Goal: Information Seeking & Learning: Learn about a topic

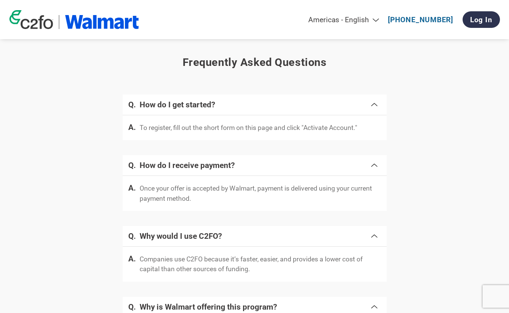
scroll to position [1357, 0]
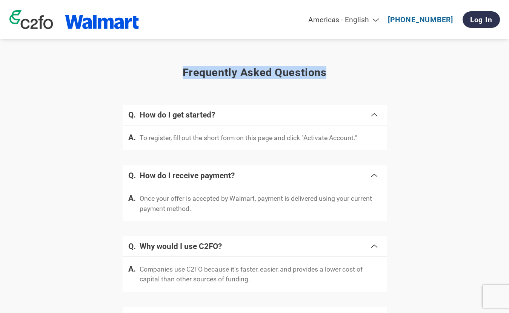
drag, startPoint x: 184, startPoint y: 84, endPoint x: 328, endPoint y: 81, distance: 144.4
click at [328, 79] on h3 "Frequently asked questions" at bounding box center [254, 72] width 472 height 13
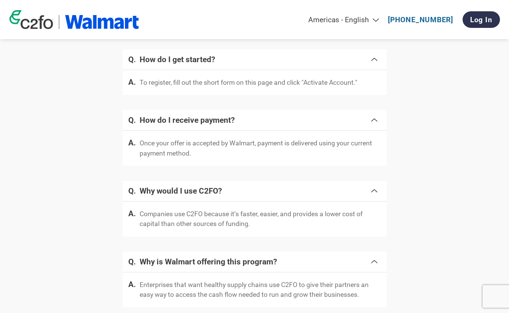
scroll to position [1412, 0]
click at [374, 65] on span at bounding box center [373, 59] width 9 height 11
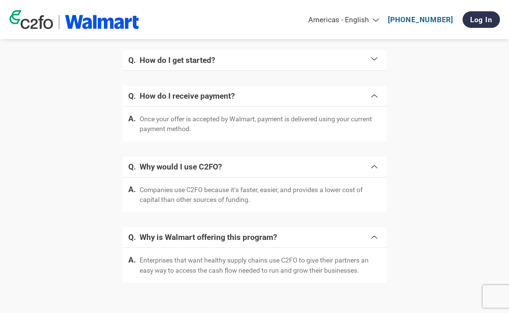
click at [374, 65] on span at bounding box center [373, 59] width 9 height 11
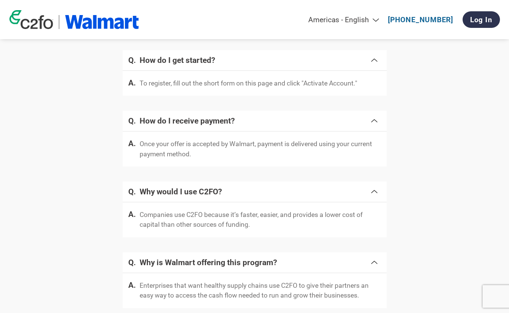
click at [371, 126] on span at bounding box center [373, 120] width 9 height 11
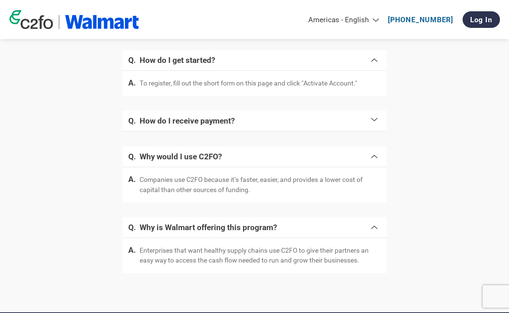
click at [371, 126] on span at bounding box center [373, 120] width 9 height 11
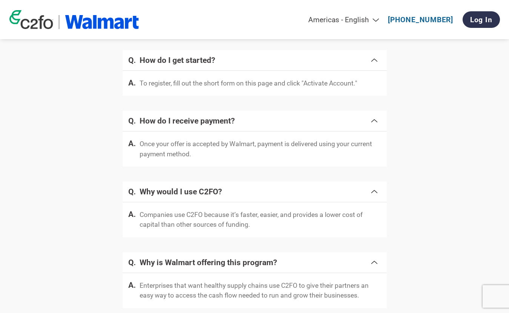
click at [372, 196] on span at bounding box center [373, 191] width 9 height 11
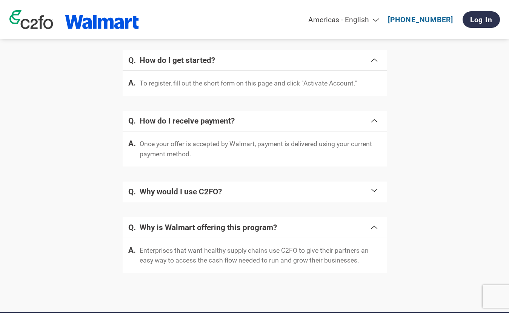
click at [372, 196] on span at bounding box center [373, 191] width 9 height 11
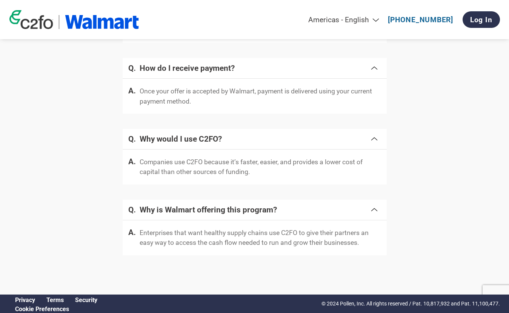
click at [373, 211] on span at bounding box center [373, 209] width 9 height 11
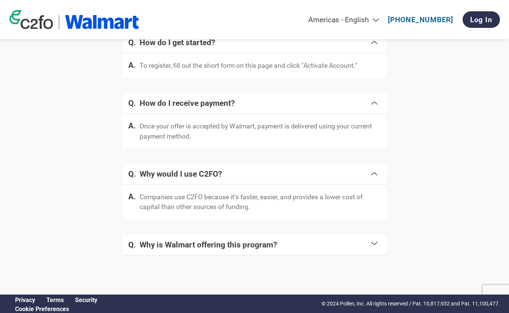
scroll to position [1442, 0]
click at [373, 211] on p "Companies use C2FO because it’s faster, easier, and provides a lower cost of ca…" at bounding box center [259, 202] width 241 height 20
click at [372, 244] on span at bounding box center [373, 244] width 9 height 11
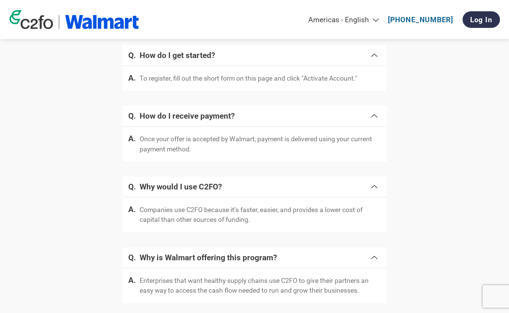
scroll to position [1411, 0]
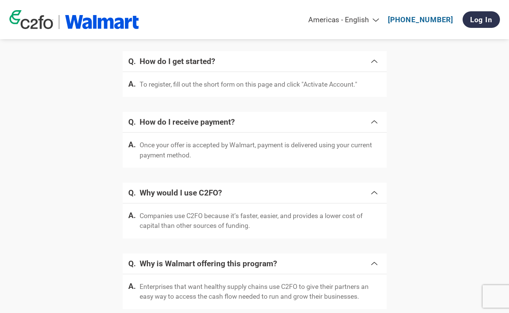
click at [374, 66] on span at bounding box center [373, 60] width 9 height 11
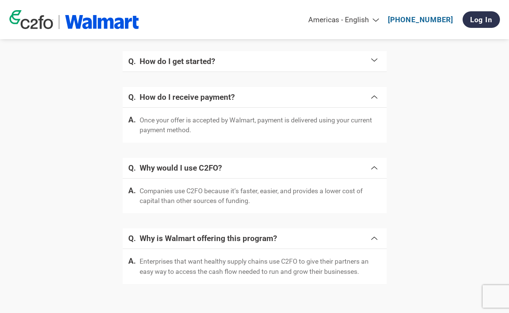
click at [372, 102] on span at bounding box center [373, 96] width 9 height 11
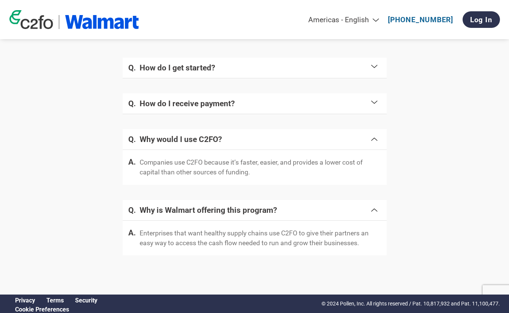
click at [372, 144] on span at bounding box center [373, 138] width 9 height 11
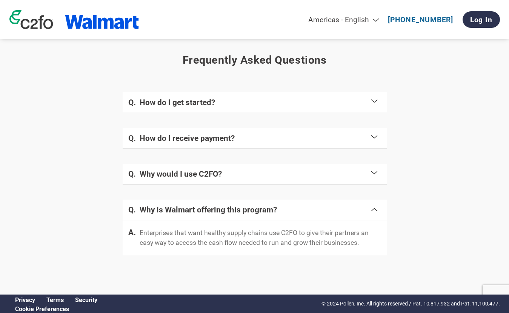
scroll to position [1381, 0]
click at [375, 212] on span at bounding box center [373, 209] width 9 height 11
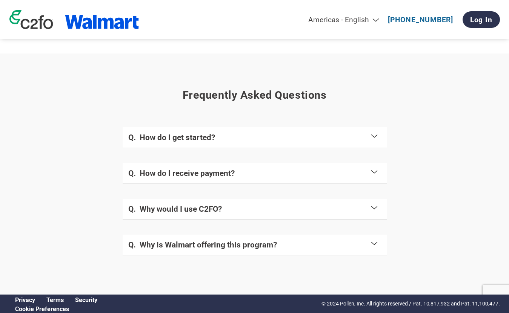
scroll to position [1347, 0]
click at [374, 138] on span at bounding box center [373, 137] width 9 height 11
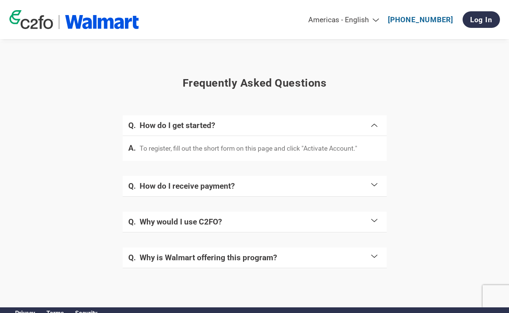
click at [374, 130] on span at bounding box center [373, 125] width 9 height 11
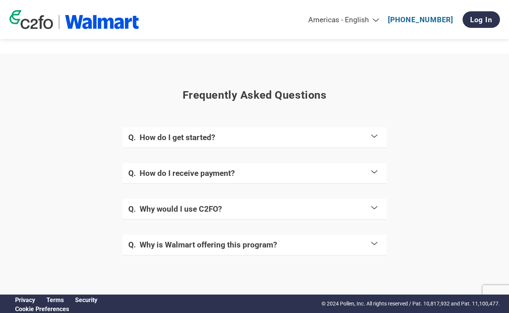
click at [375, 169] on span at bounding box center [373, 172] width 9 height 11
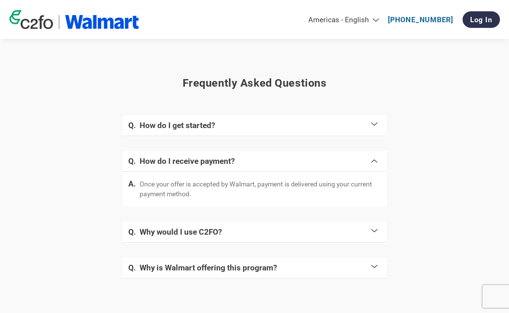
click at [375, 166] on span at bounding box center [373, 160] width 9 height 11
